Goal: Task Accomplishment & Management: Manage account settings

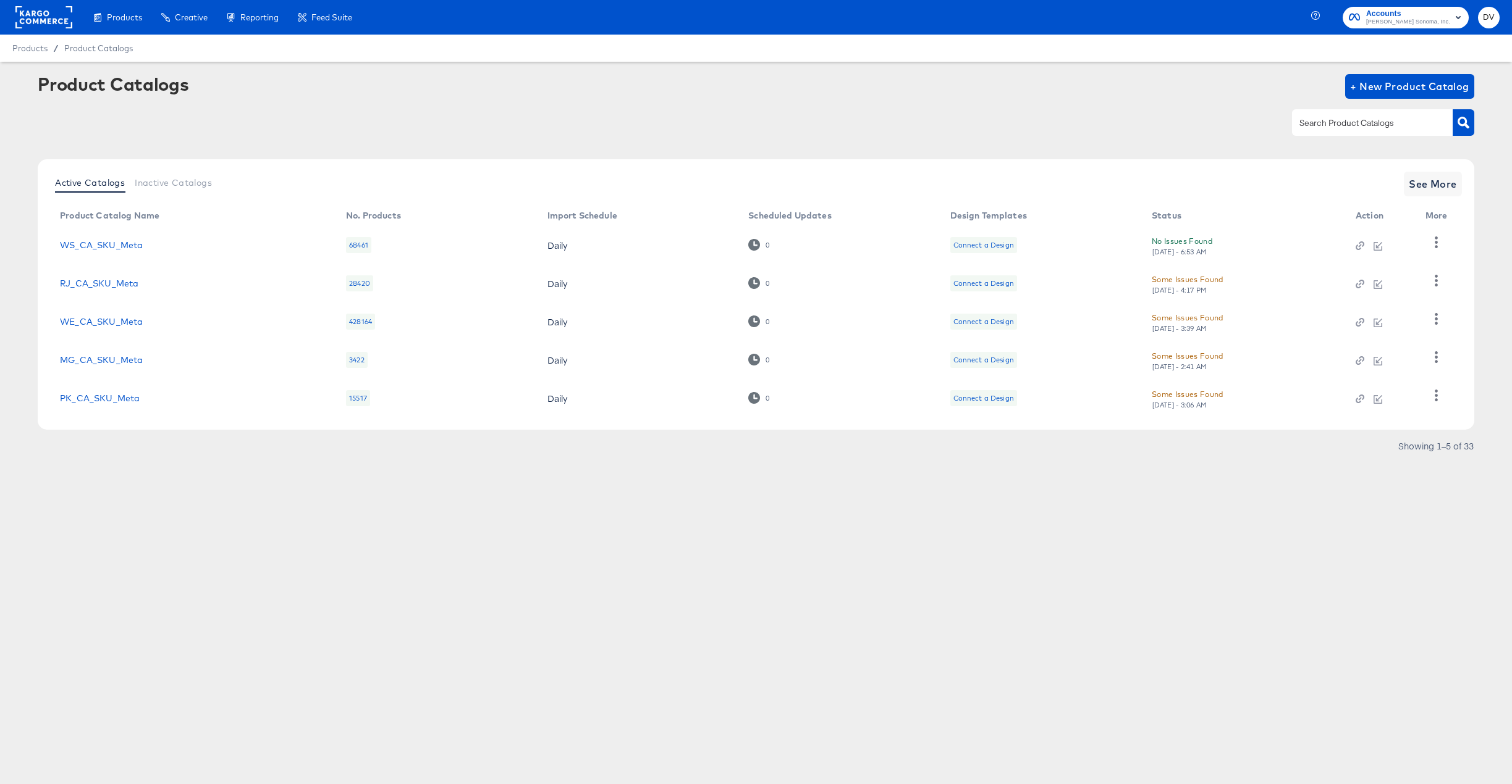
click at [28, 14] on rect at bounding box center [43, 17] width 57 height 22
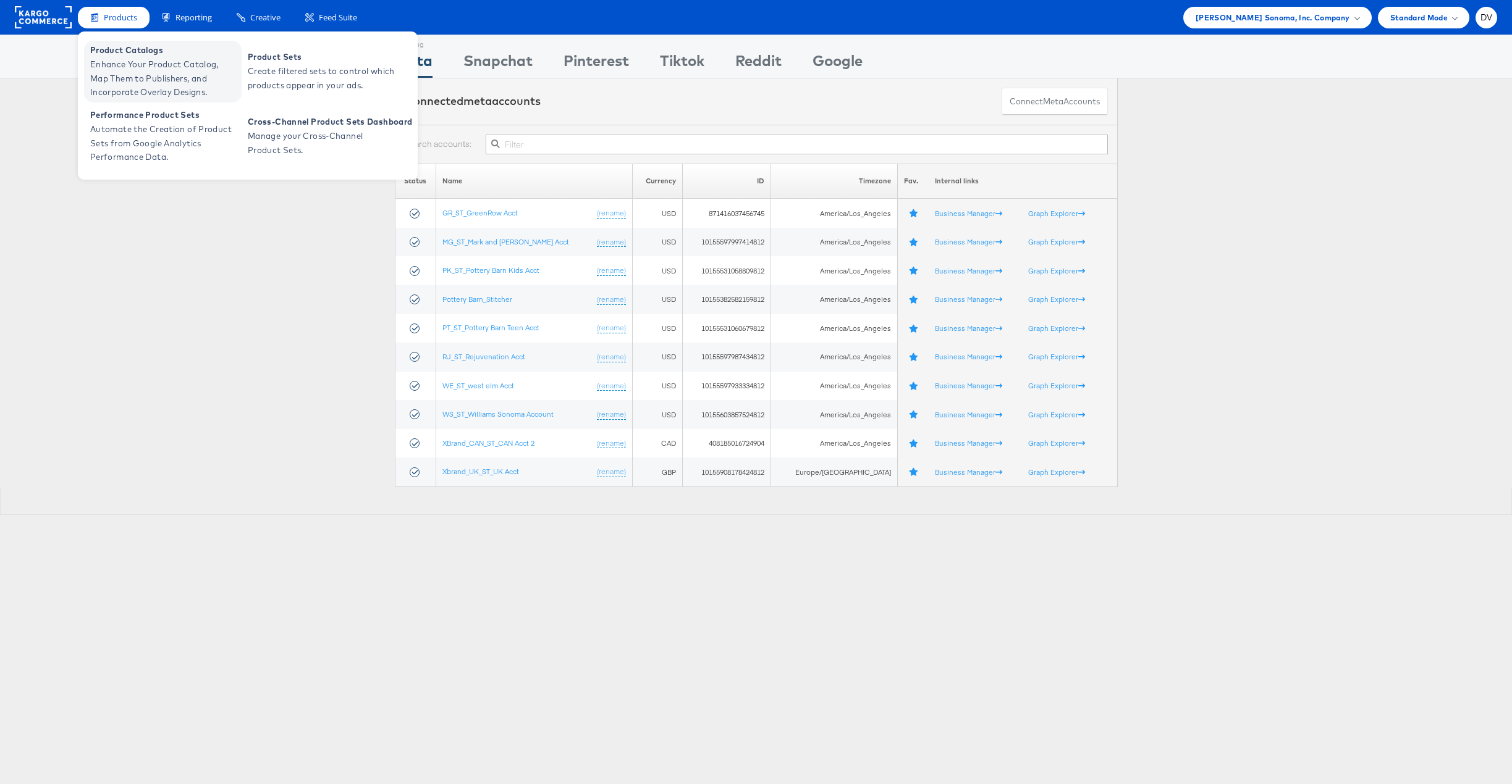
click at [127, 54] on span "Product Catalogs" at bounding box center [164, 50] width 149 height 14
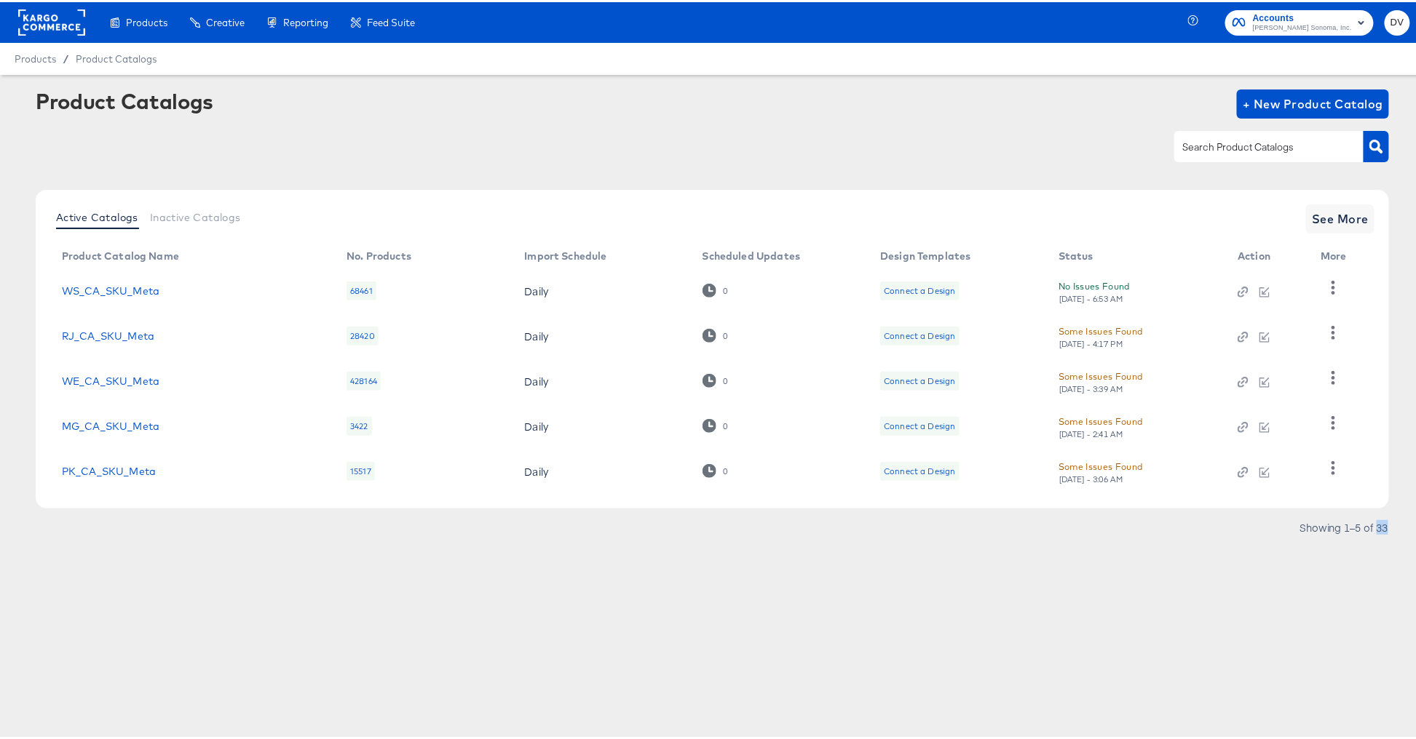
drag, startPoint x: 1370, startPoint y: 530, endPoint x: 1379, endPoint y: 528, distance: 9.6
click at [1379, 528] on div "Showing 1–5 of 33" at bounding box center [1343, 525] width 90 height 10
click at [1225, 567] on article "Product Catalogs + New Product Catalog Active Catalogs Inactive Catalogs See Mo…" at bounding box center [712, 330] width 1424 height 515
click at [227, 218] on span "Inactive Catalogs" at bounding box center [195, 216] width 91 height 12
click at [90, 215] on span "Active Catalogs" at bounding box center [97, 216] width 82 height 12
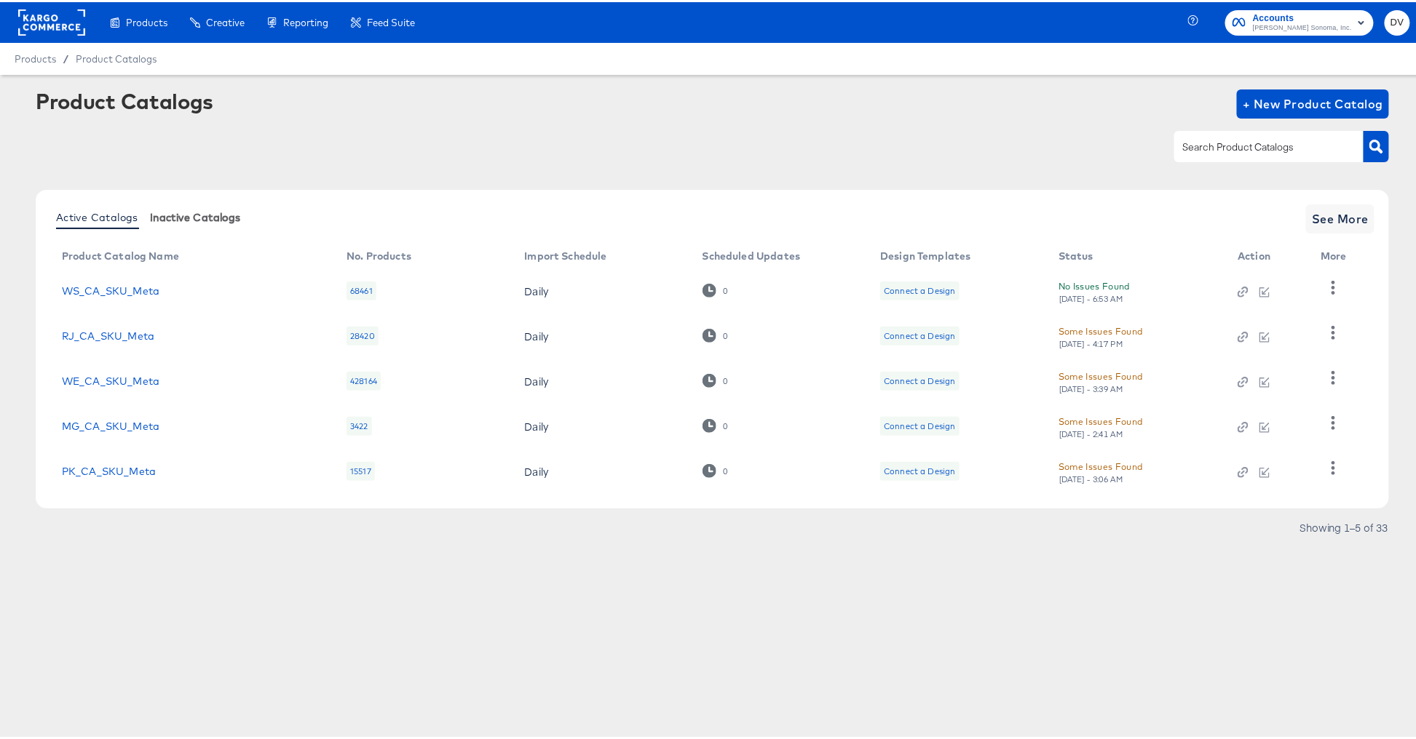
click at [216, 221] on span "Inactive Catalogs" at bounding box center [195, 216] width 91 height 12
click at [1338, 287] on icon "button" at bounding box center [1333, 286] width 14 height 14
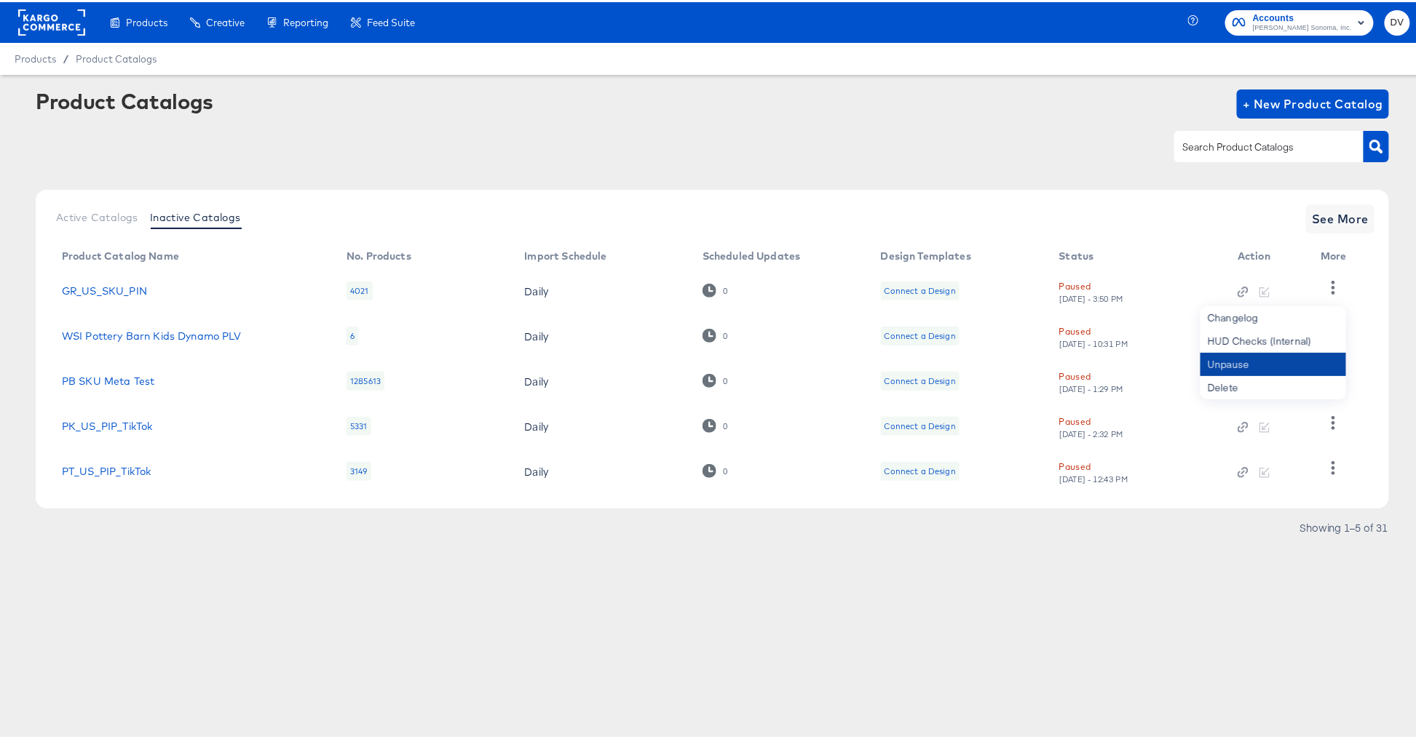
click at [1248, 365] on div "Unpause" at bounding box center [1273, 362] width 146 height 23
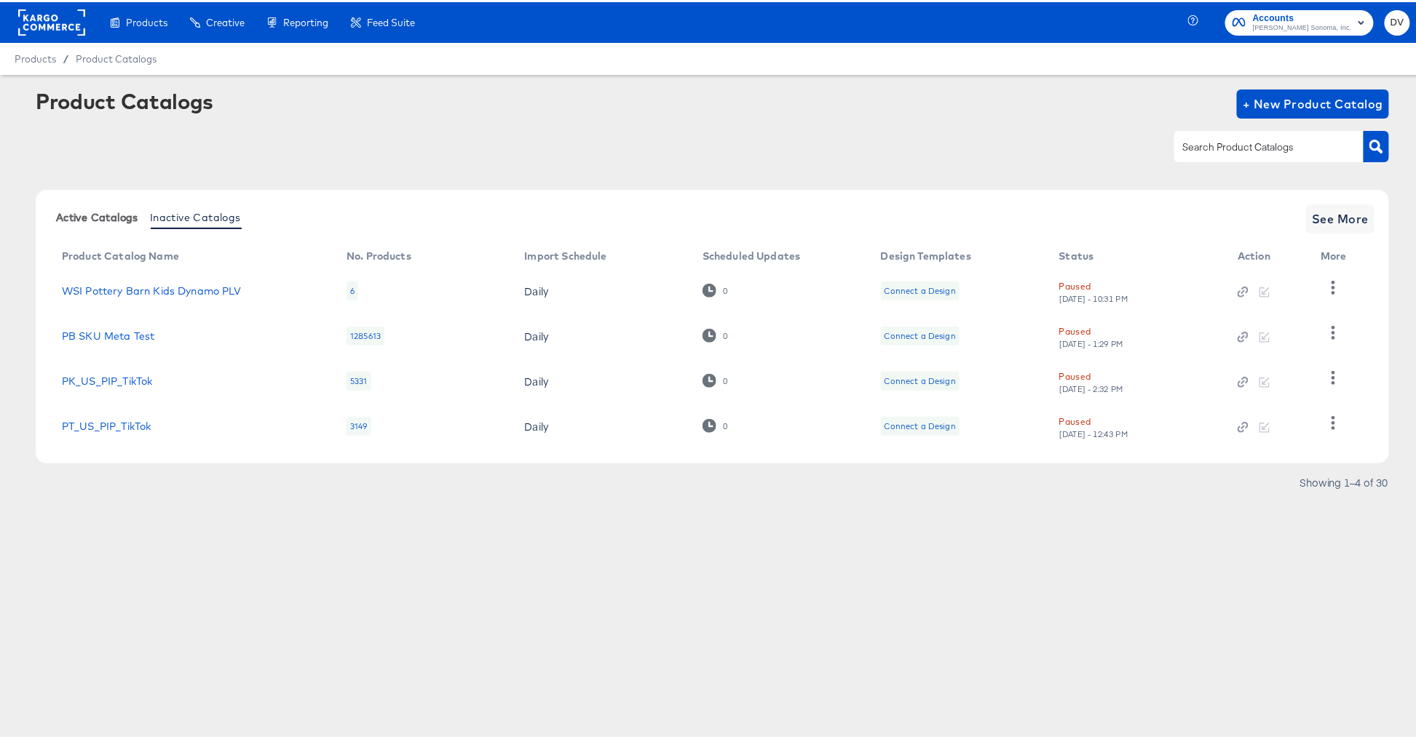
click at [124, 220] on span "Active Catalogs" at bounding box center [97, 216] width 82 height 12
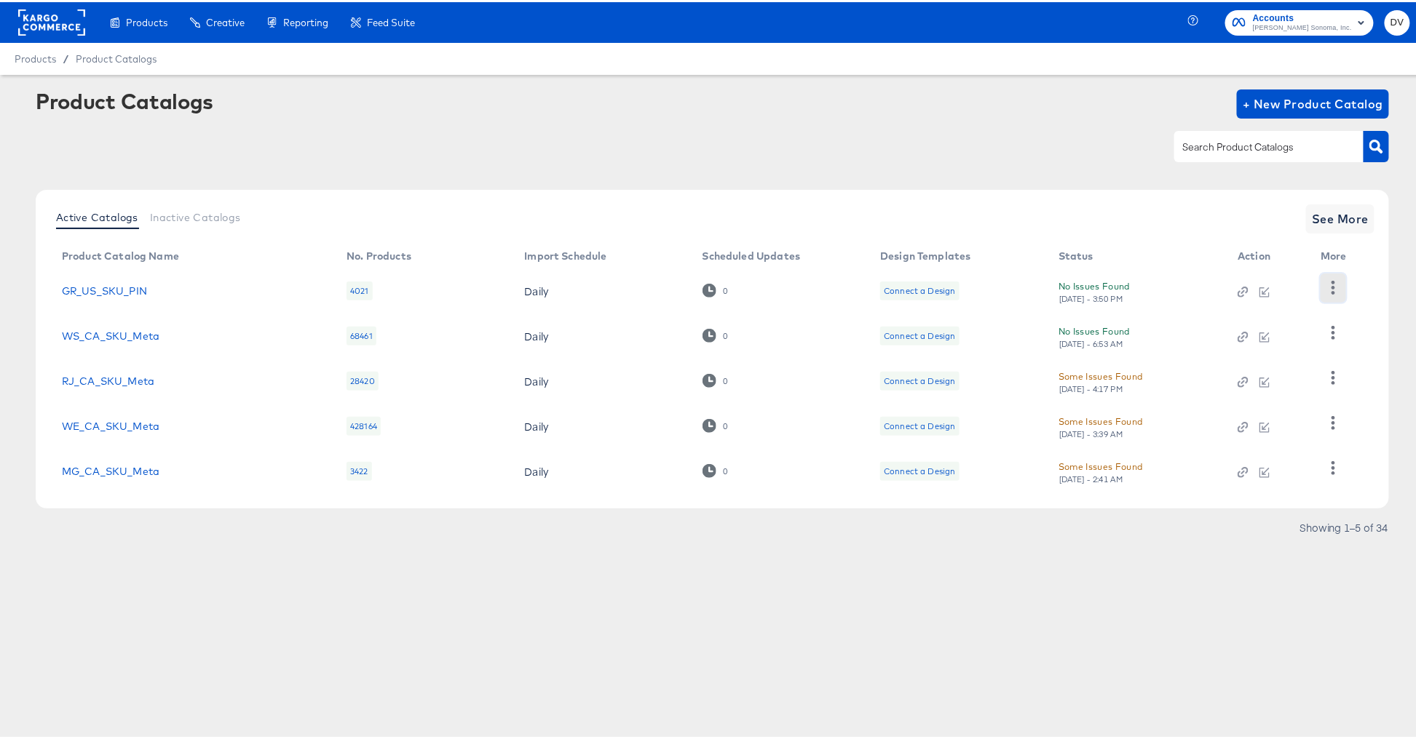
click at [1333, 283] on icon "button" at bounding box center [1333, 286] width 14 height 14
click at [1218, 364] on div "Pause" at bounding box center [1273, 362] width 146 height 23
